Goal: Go to known website: Access a specific website the user already knows

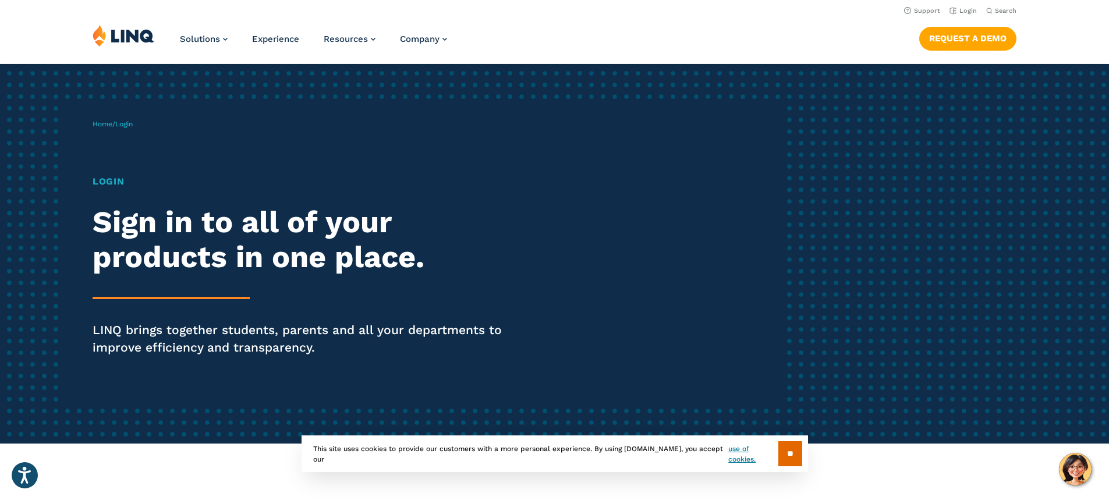
click at [118, 177] on h1 "Login" at bounding box center [306, 182] width 427 height 14
click at [129, 123] on span "Login" at bounding box center [123, 124] width 17 height 8
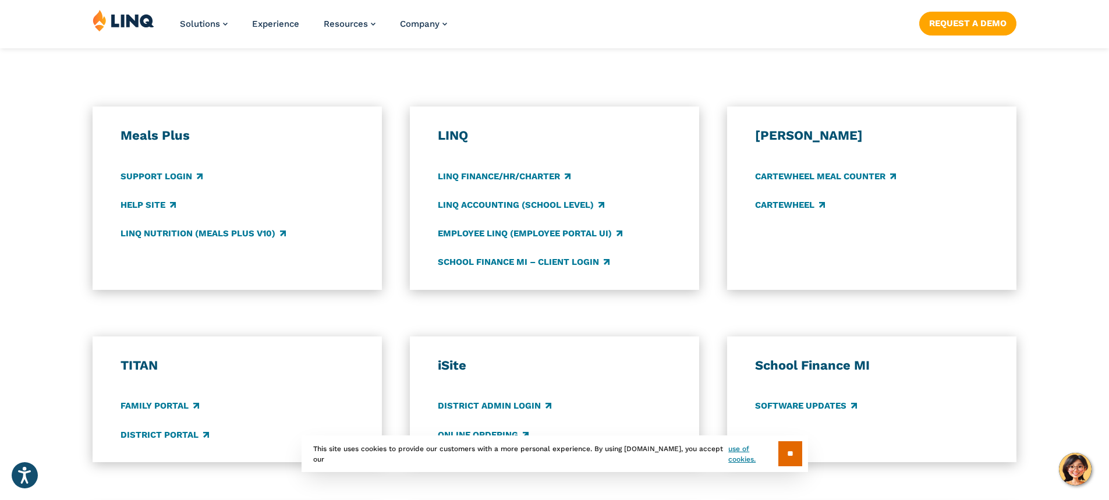
scroll to position [640, 0]
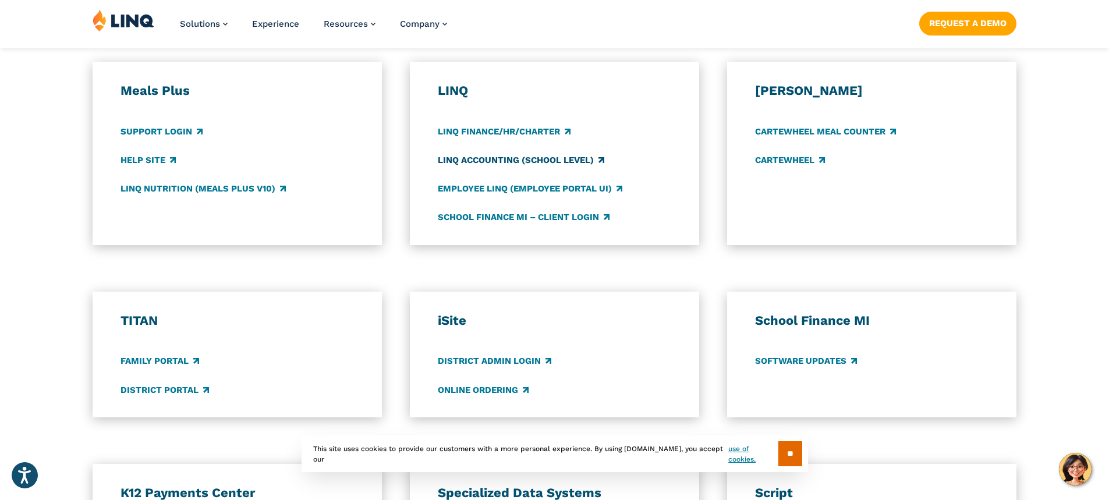
click at [496, 156] on link "LINQ Accounting (school level)" at bounding box center [521, 160] width 166 height 13
click at [167, 391] on link "District Portal" at bounding box center [164, 390] width 88 height 13
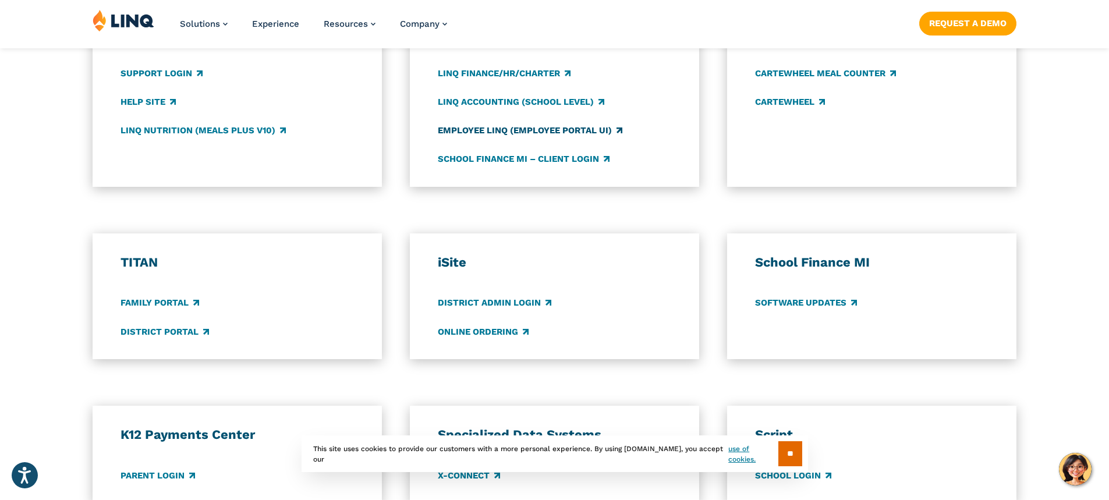
click at [487, 130] on link "Employee LINQ (Employee Portal UI)" at bounding box center [530, 130] width 184 height 13
